Goal: Navigation & Orientation: Find specific page/section

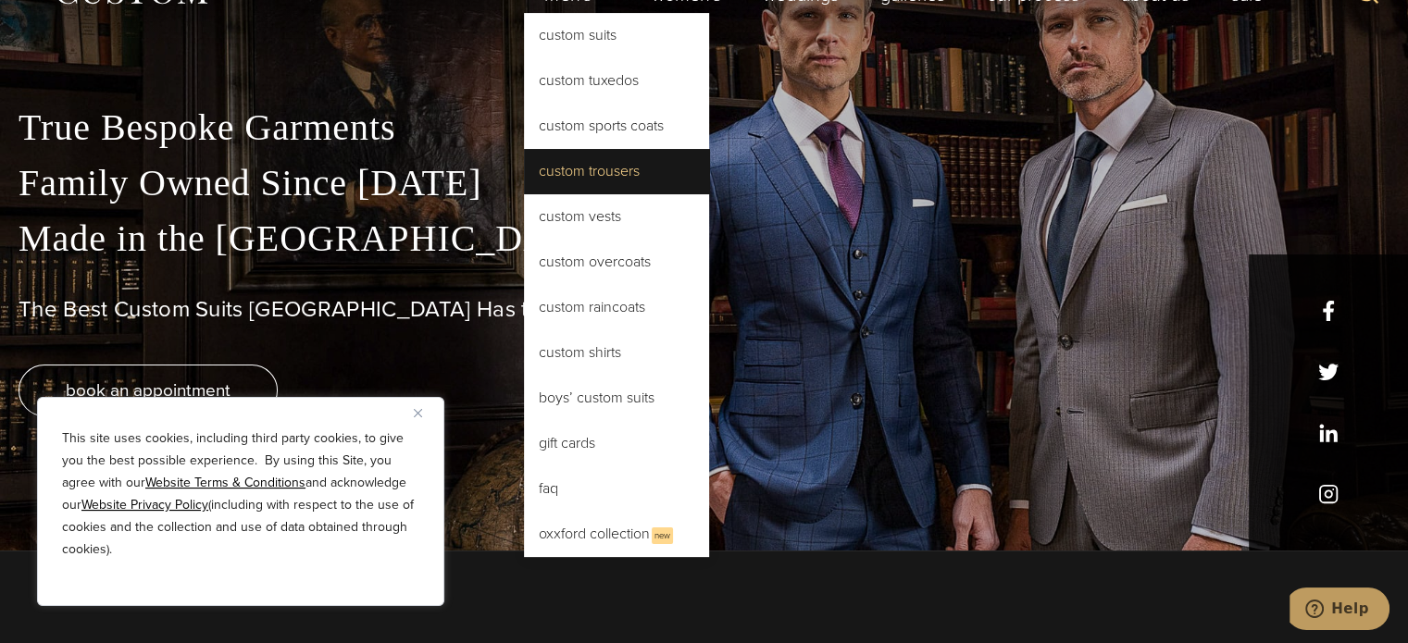
scroll to position [33, 0]
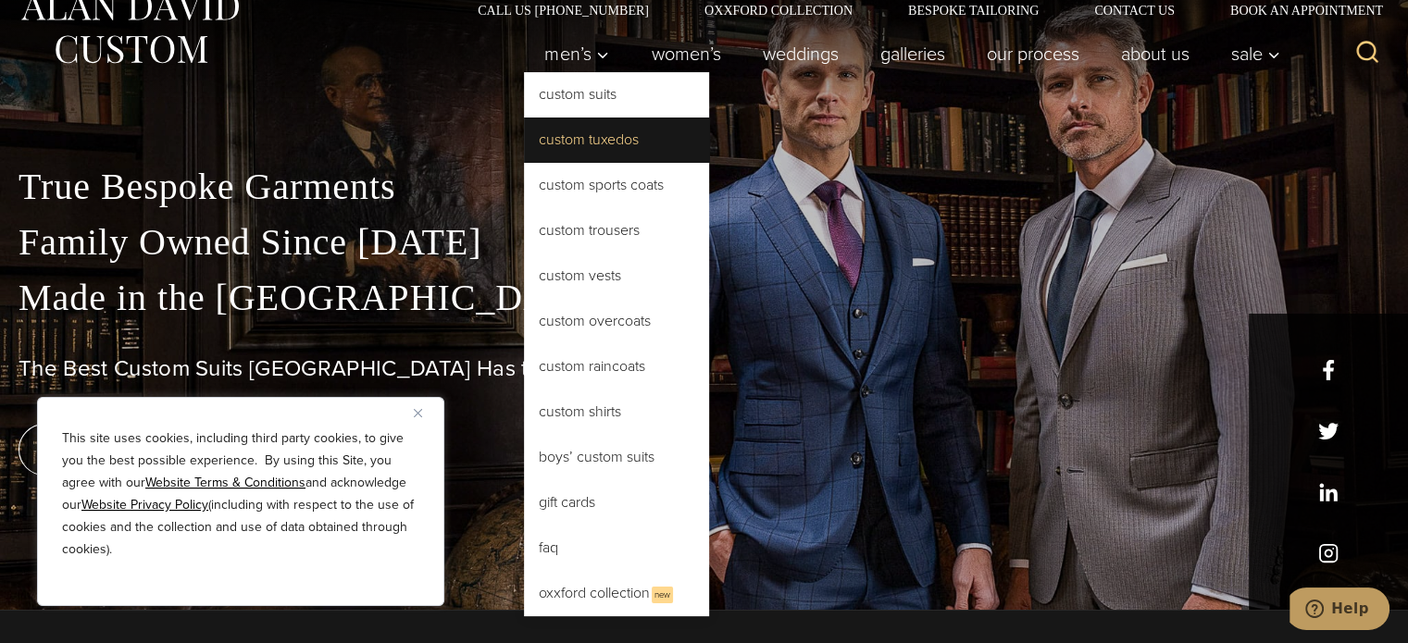
click at [591, 147] on link "Custom Tuxedos" at bounding box center [616, 140] width 185 height 44
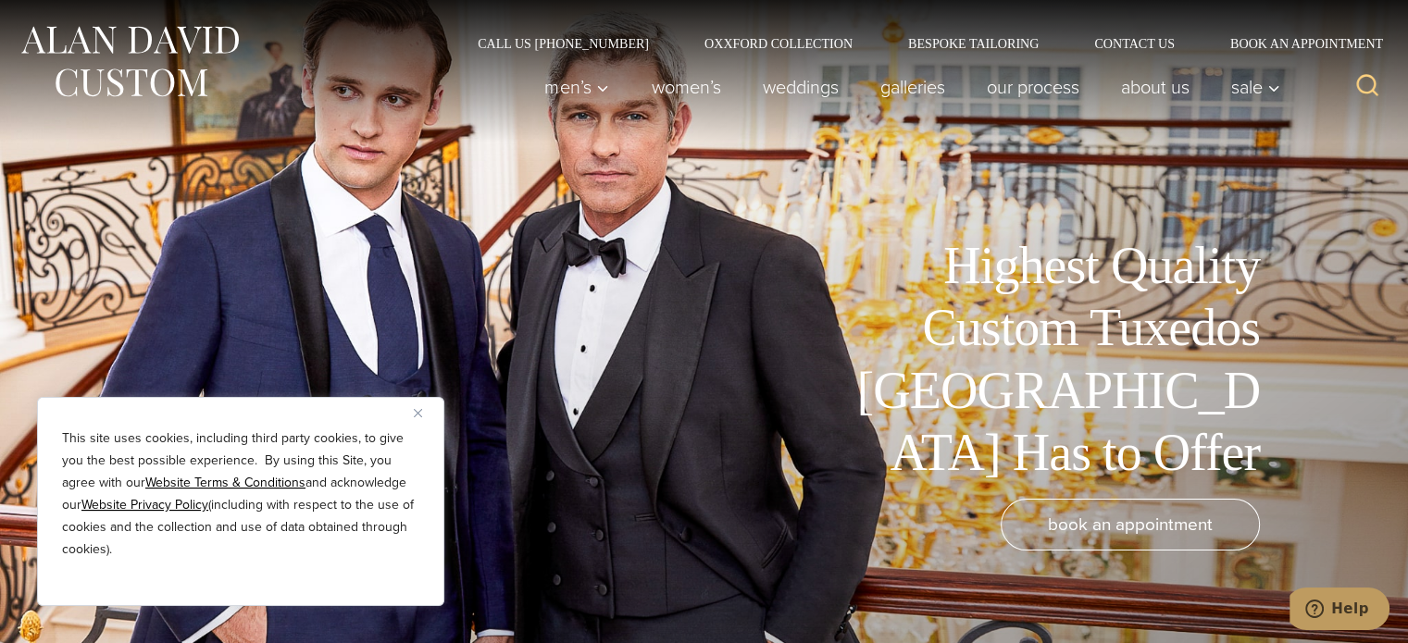
click at [419, 413] on img "Close" at bounding box center [418, 413] width 8 height 8
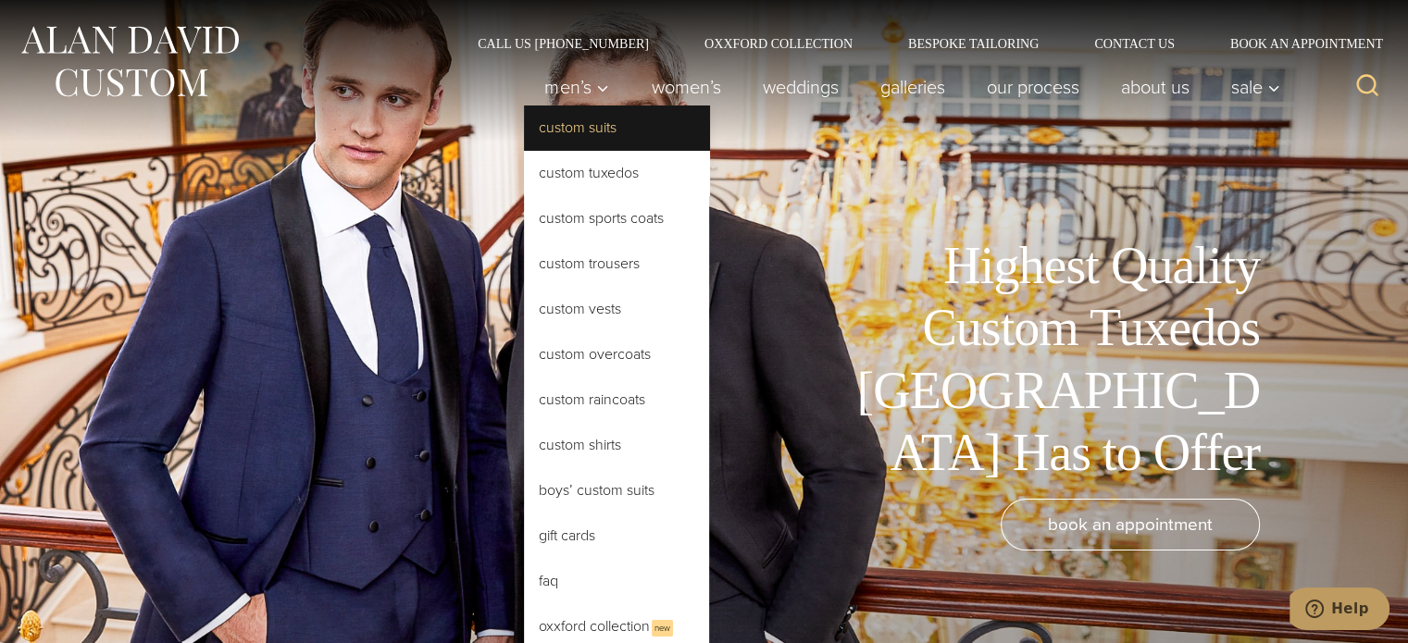
click at [587, 114] on link "Custom Suits" at bounding box center [616, 128] width 185 height 44
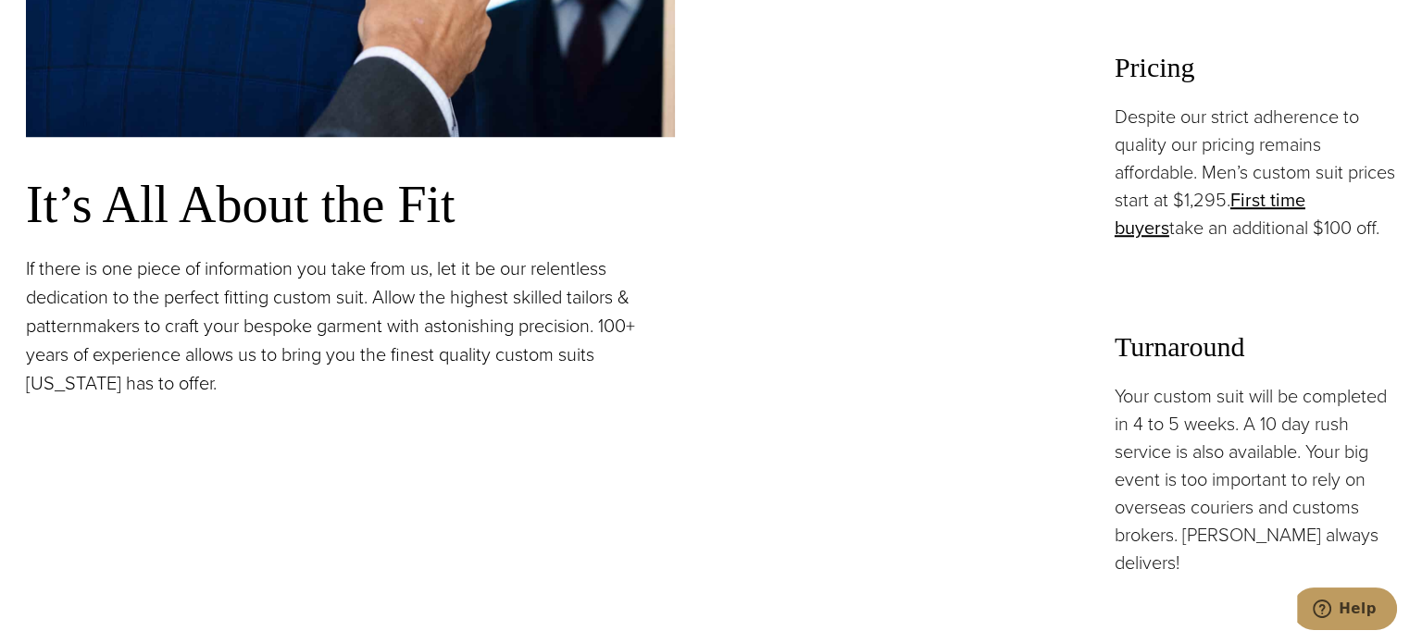
scroll to position [1507, 0]
